Goal: Task Accomplishment & Management: Use online tool/utility

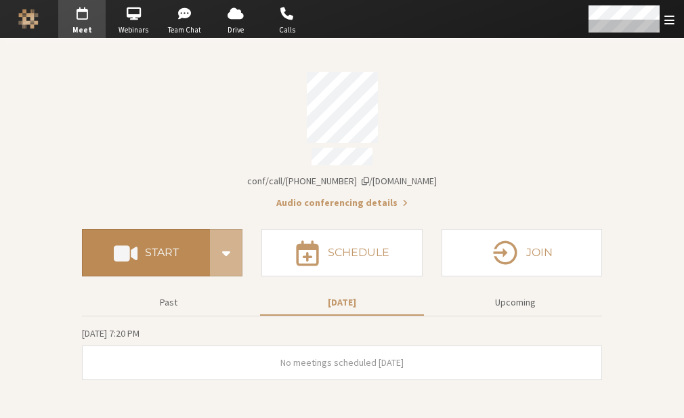
click at [156, 257] on button "Start" at bounding box center [146, 252] width 128 height 47
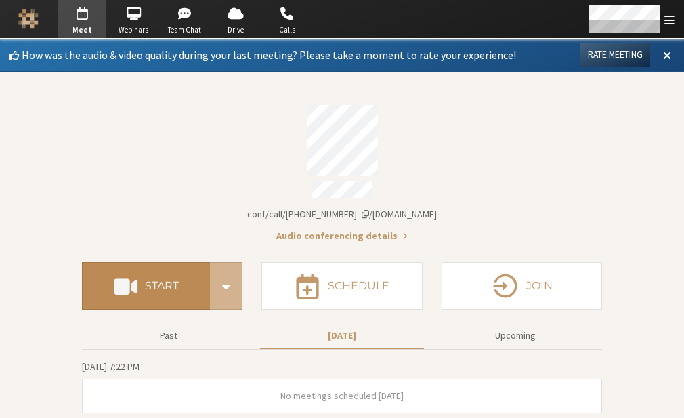
click at [181, 279] on button "Start" at bounding box center [146, 285] width 128 height 47
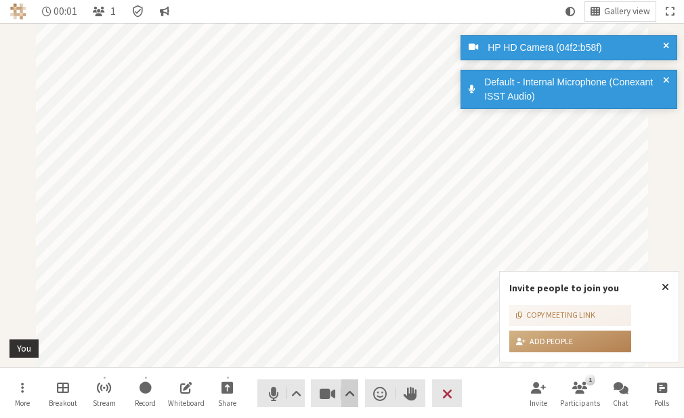
click at [347, 399] on span "Video setting" at bounding box center [349, 393] width 10 height 19
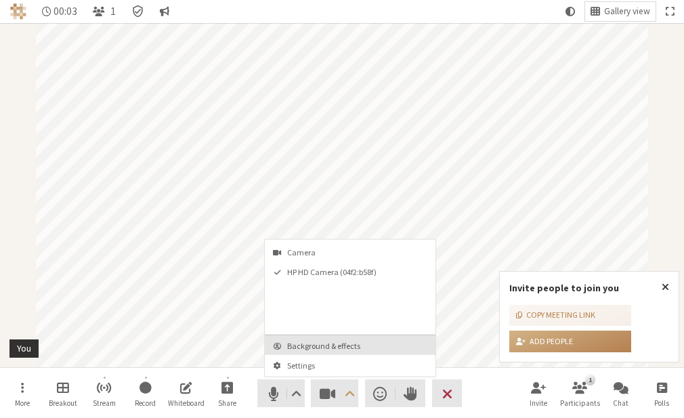
click at [317, 336] on button "Background & effects" at bounding box center [350, 345] width 171 height 20
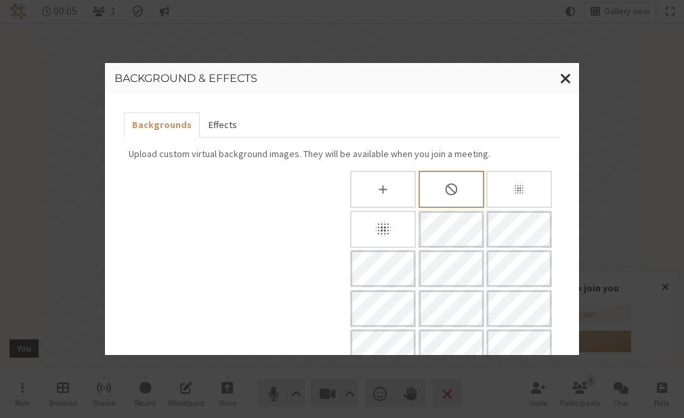
click at [227, 116] on button "Effects" at bounding box center [222, 124] width 45 height 25
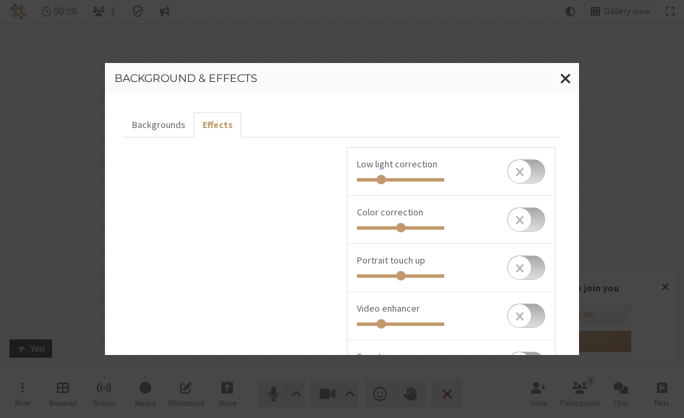
click at [525, 169] on input "checkbox" at bounding box center [526, 171] width 38 height 24
checkbox input "true"
type input "0.684"
click at [411, 180] on input "Invite people to join you" at bounding box center [400, 180] width 87 height 4
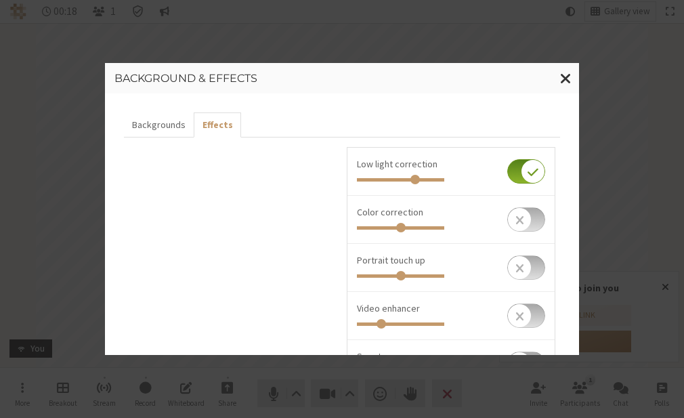
scroll to position [79, 0]
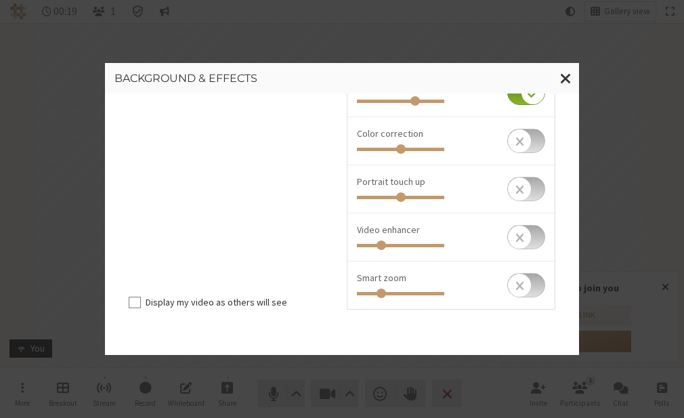
click at [532, 280] on input "checkbox" at bounding box center [526, 285] width 38 height 24
checkbox input "true"
click at [527, 146] on input "checkbox" at bounding box center [526, 141] width 38 height 24
checkbox input "true"
click at [359, 148] on input "Invite people to join you" at bounding box center [400, 150] width 87 height 4
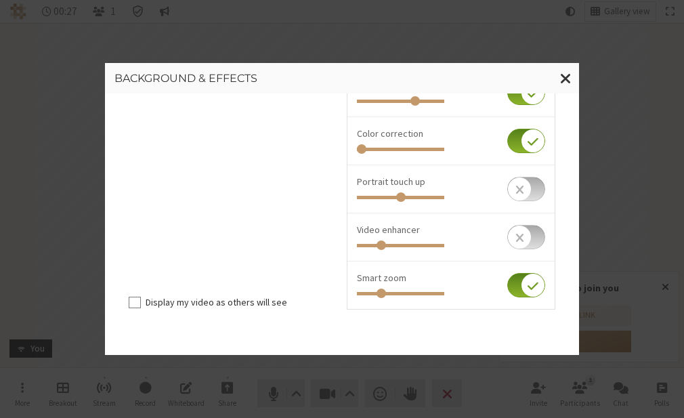
drag, startPoint x: 359, startPoint y: 147, endPoint x: 336, endPoint y: 148, distance: 23.1
type input "0"
click at [357, 148] on input "Invite people to join you" at bounding box center [400, 150] width 87 height 4
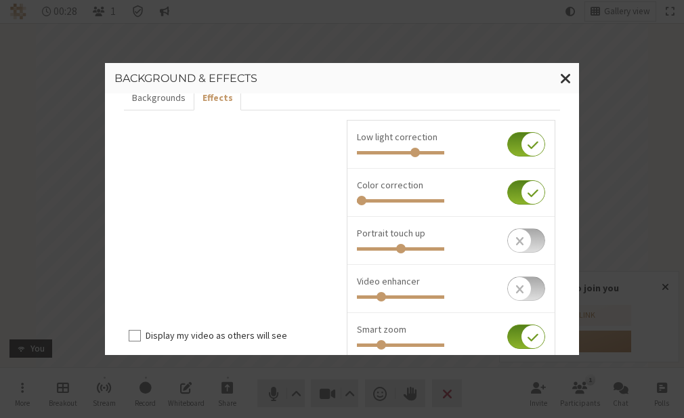
scroll to position [26, 0]
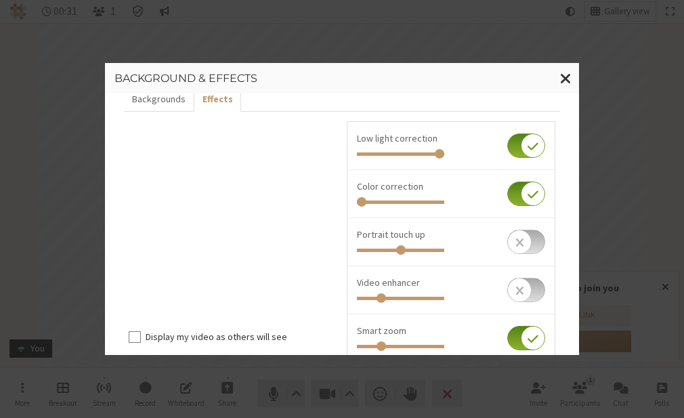
drag, startPoint x: 411, startPoint y: 152, endPoint x: 441, endPoint y: 154, distance: 29.8
type input "1"
click at [441, 154] on input "Invite people to join you" at bounding box center [400, 154] width 87 height 4
click at [559, 72] on button "Close modal" at bounding box center [565, 78] width 26 height 31
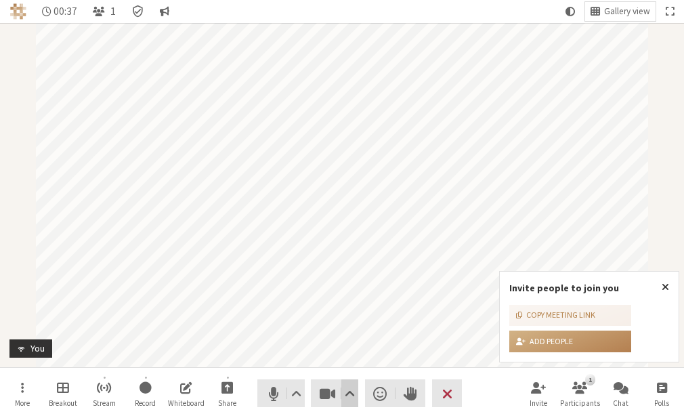
click at [351, 391] on span "Video setting" at bounding box center [349, 393] width 10 height 19
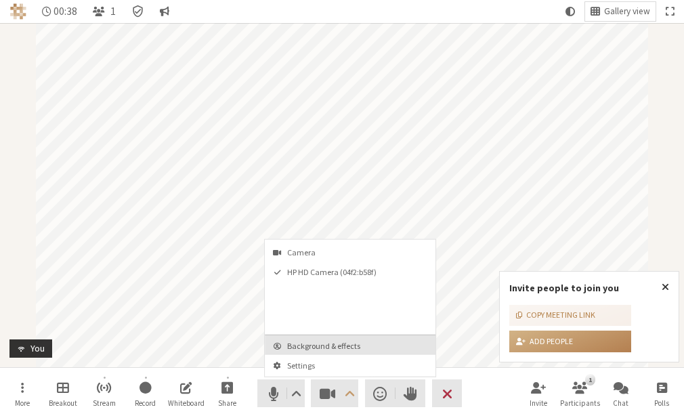
click at [343, 341] on span "Background & effects" at bounding box center [358, 345] width 142 height 9
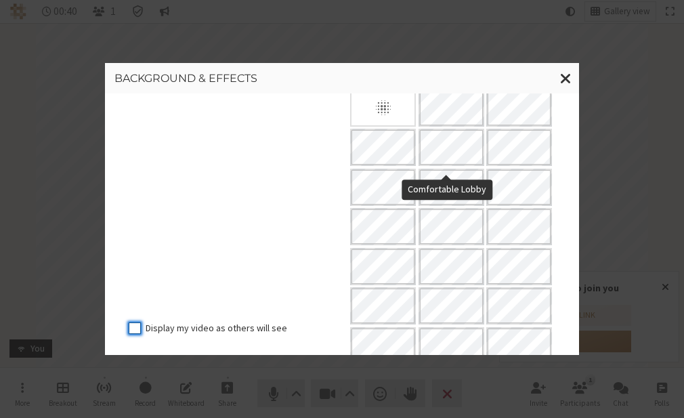
scroll to position [126, 0]
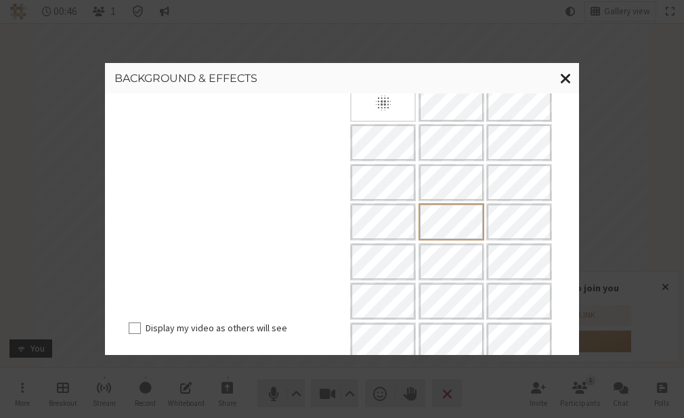
click at [559, 75] on button "Close modal" at bounding box center [565, 78] width 26 height 31
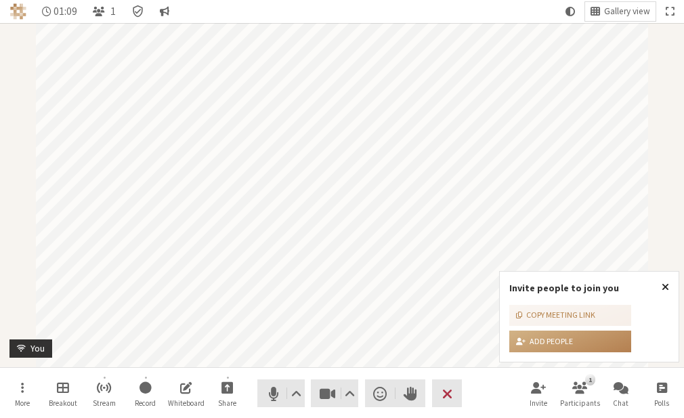
click at [662, 281] on span "Close popover" at bounding box center [664, 286] width 7 height 11
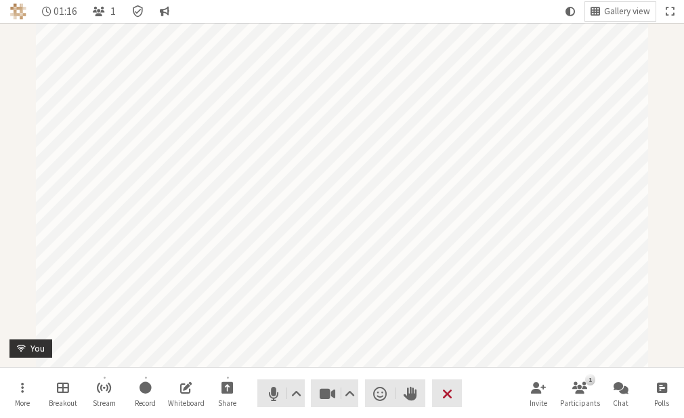
click at [451, 397] on span "End or leave meeting" at bounding box center [447, 393] width 10 height 19
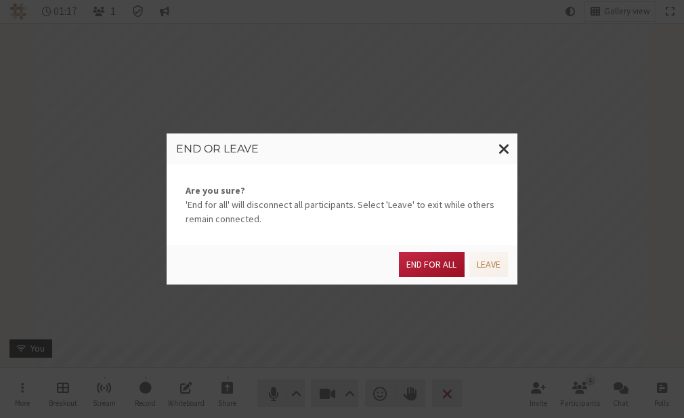
click at [437, 273] on button "End for all" at bounding box center [431, 264] width 65 height 25
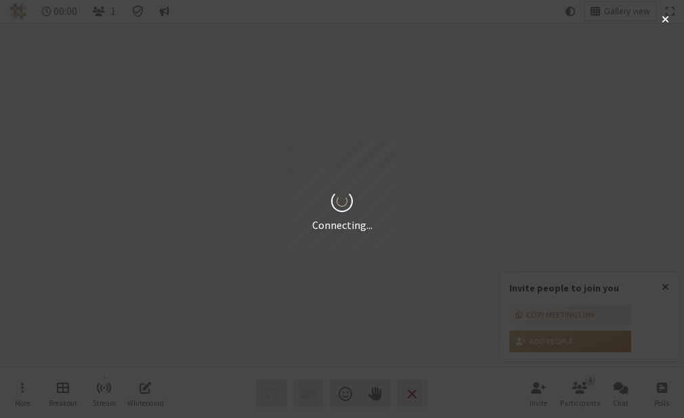
click at [665, 288] on div "Connecting..." at bounding box center [342, 209] width 684 height 418
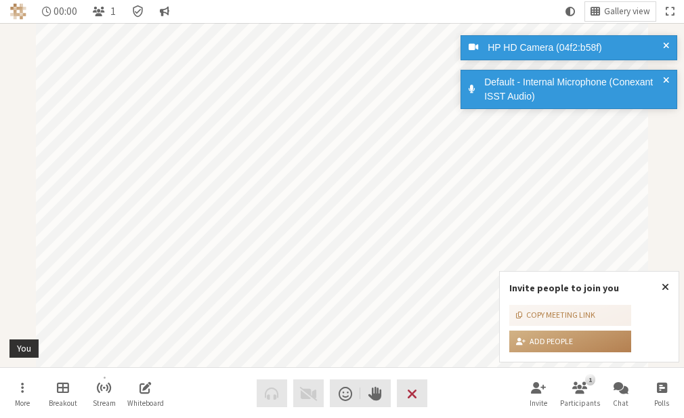
click at [665, 288] on span "Close popover" at bounding box center [664, 286] width 7 height 11
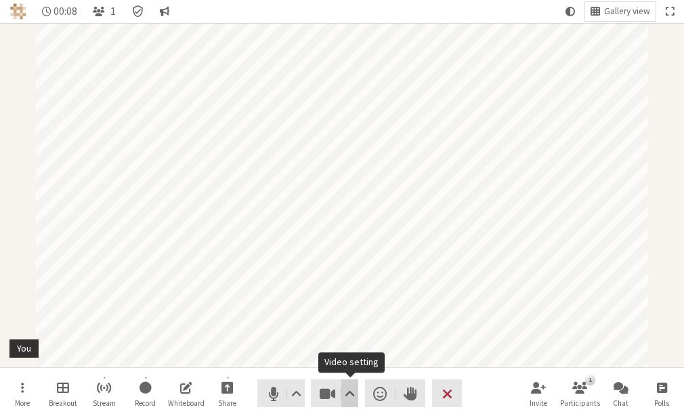
click at [353, 387] on span "Video setting" at bounding box center [349, 393] width 10 height 19
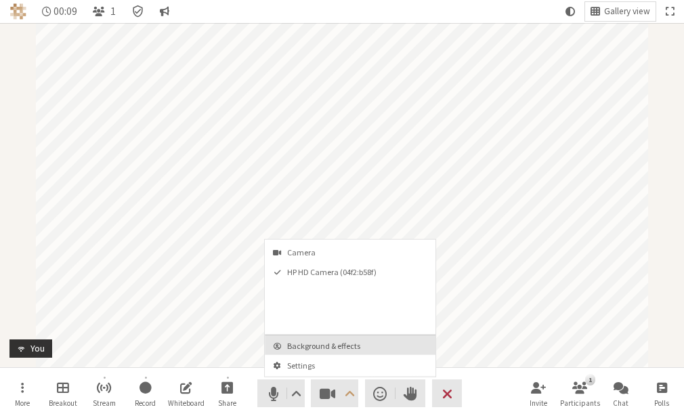
click at [340, 337] on button "Background & effects" at bounding box center [350, 345] width 171 height 20
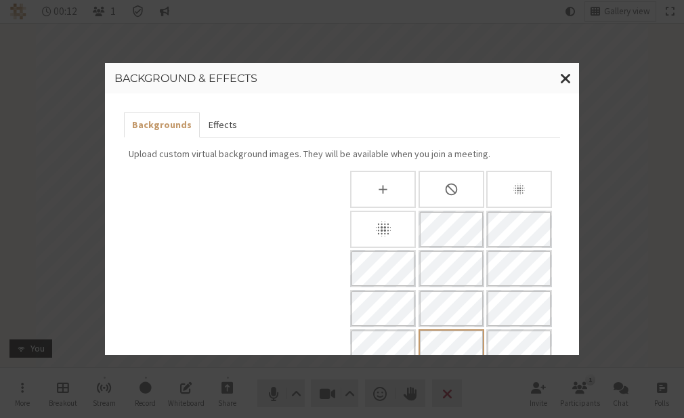
click at [225, 128] on button "Effects" at bounding box center [222, 124] width 45 height 25
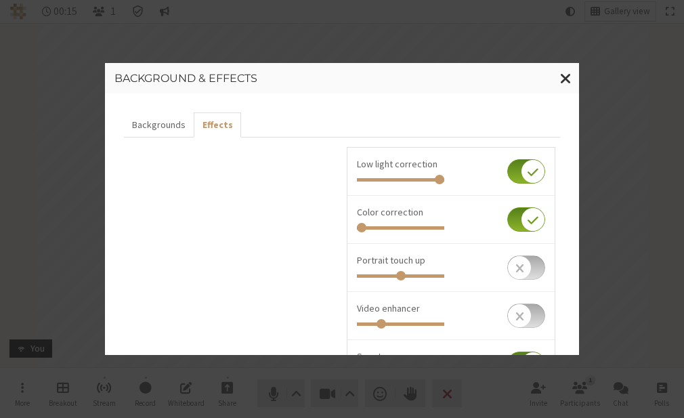
scroll to position [114, 0]
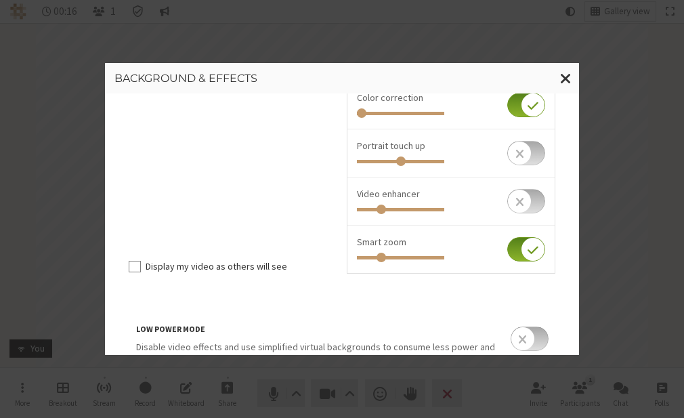
click at [507, 249] on input "checkbox" at bounding box center [526, 249] width 38 height 24
checkbox input "false"
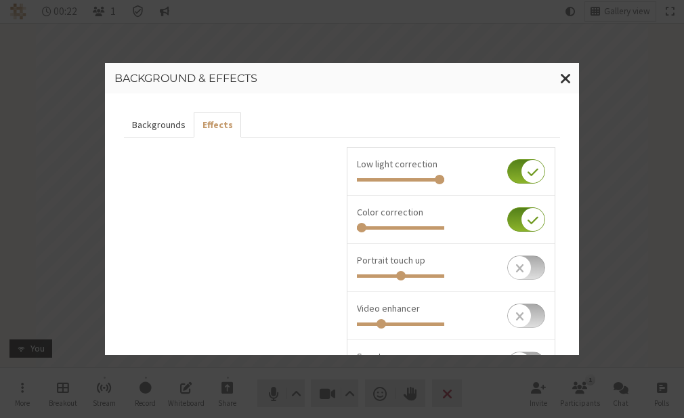
click at [139, 124] on button "Backgrounds" at bounding box center [159, 124] width 70 height 25
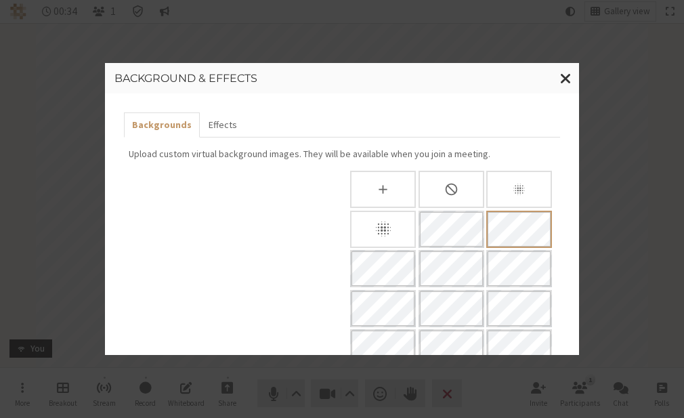
click at [531, 187] on div "Slightly blur background" at bounding box center [519, 189] width 66 height 37
click at [433, 192] on div "None" at bounding box center [451, 189] width 66 height 37
click at [501, 192] on div "Slightly blur background" at bounding box center [519, 189] width 66 height 37
click at [378, 224] on icon "Blur background" at bounding box center [383, 228] width 19 height 19
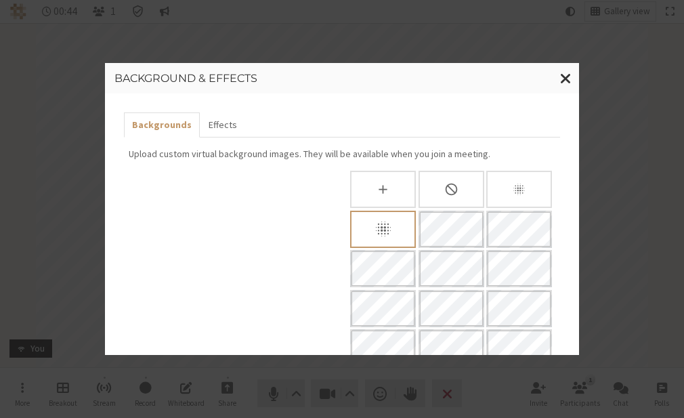
click at [363, 196] on div "Upload Background" at bounding box center [382, 189] width 63 height 35
click at [222, 123] on button "Effects" at bounding box center [222, 124] width 45 height 25
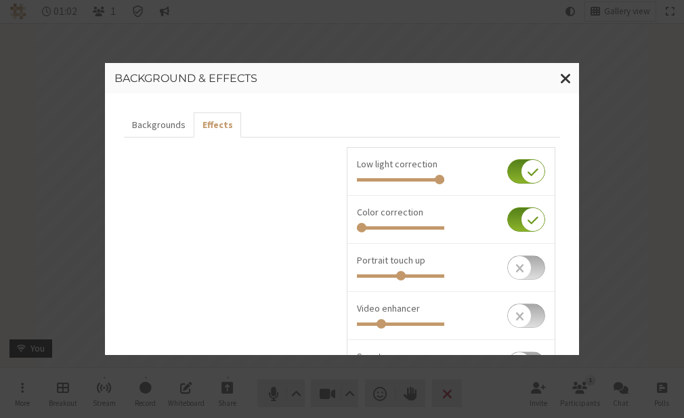
click at [510, 171] on input "checkbox" at bounding box center [526, 171] width 38 height 24
checkbox input "false"
click at [507, 221] on input "checkbox" at bounding box center [526, 219] width 38 height 24
checkbox input "false"
click at [162, 131] on button "Backgrounds" at bounding box center [159, 124] width 70 height 25
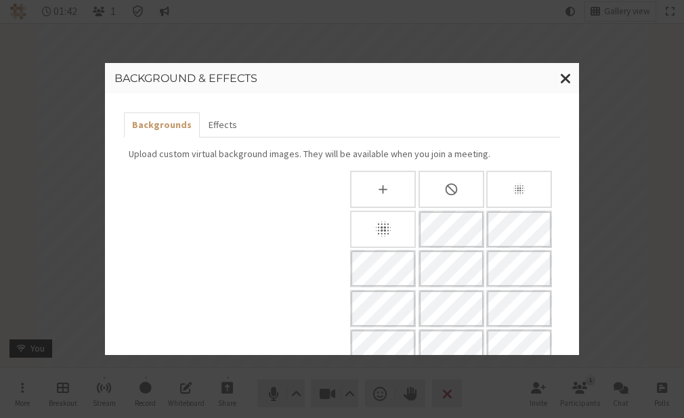
click at [518, 189] on icon "Slightly blur background" at bounding box center [519, 189] width 14 height 14
click at [460, 185] on div "None" at bounding box center [451, 189] width 66 height 37
click at [562, 76] on span "Close modal" at bounding box center [566, 77] width 12 height 17
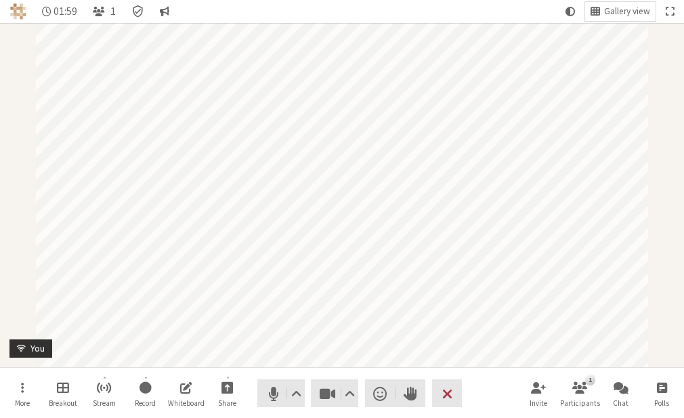
click at [441, 407] on nav "More Breakout Stream Record Whiteboard Share Audio Video Send a reaction Raise …" at bounding box center [341, 393] width 677 height 51
click at [442, 391] on span "End or leave meeting" at bounding box center [447, 393] width 10 height 19
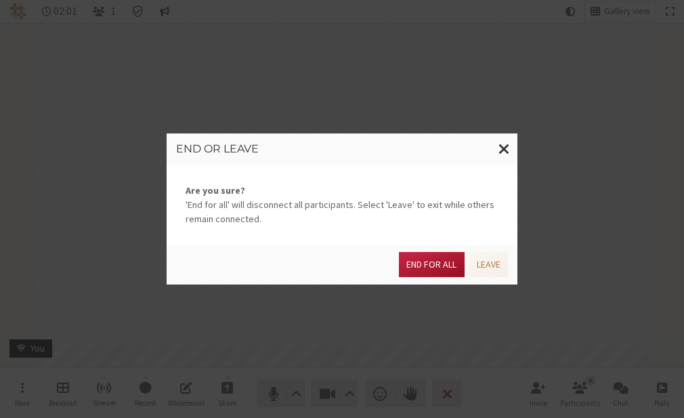
click at [417, 268] on button "End for all" at bounding box center [431, 264] width 65 height 25
